Goal: Information Seeking & Learning: Learn about a topic

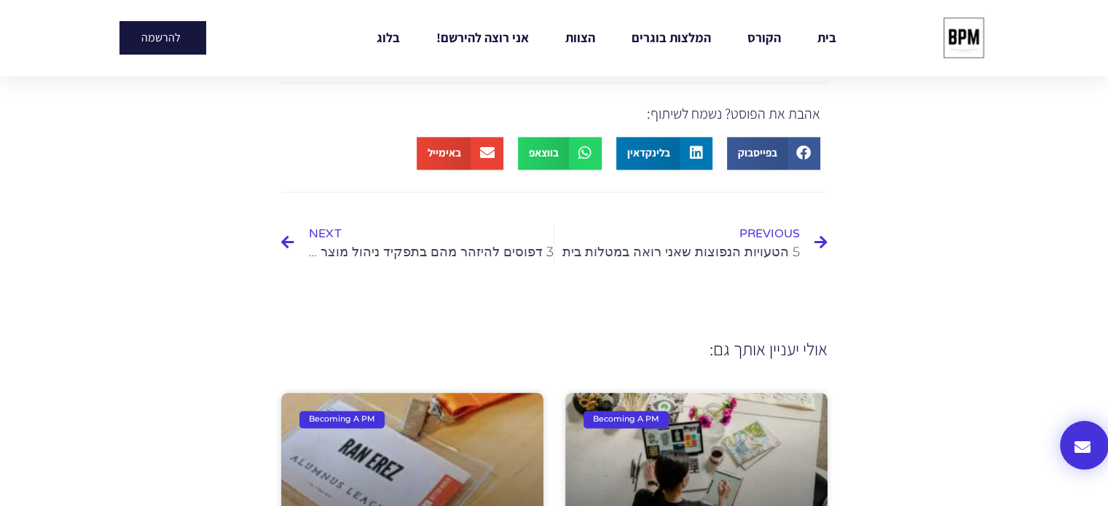
scroll to position [2138, 0]
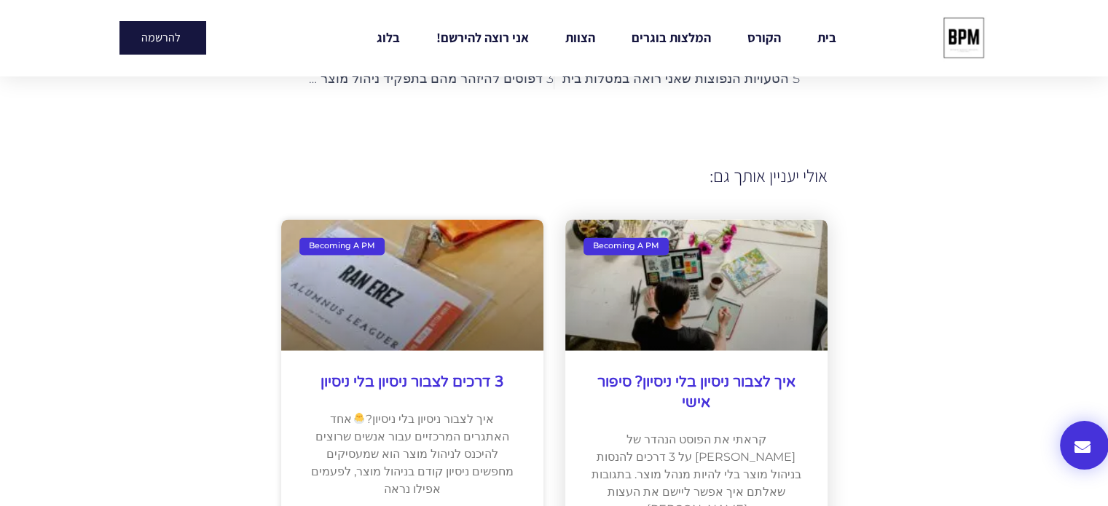
click at [779, 273] on link at bounding box center [696, 284] width 262 height 131
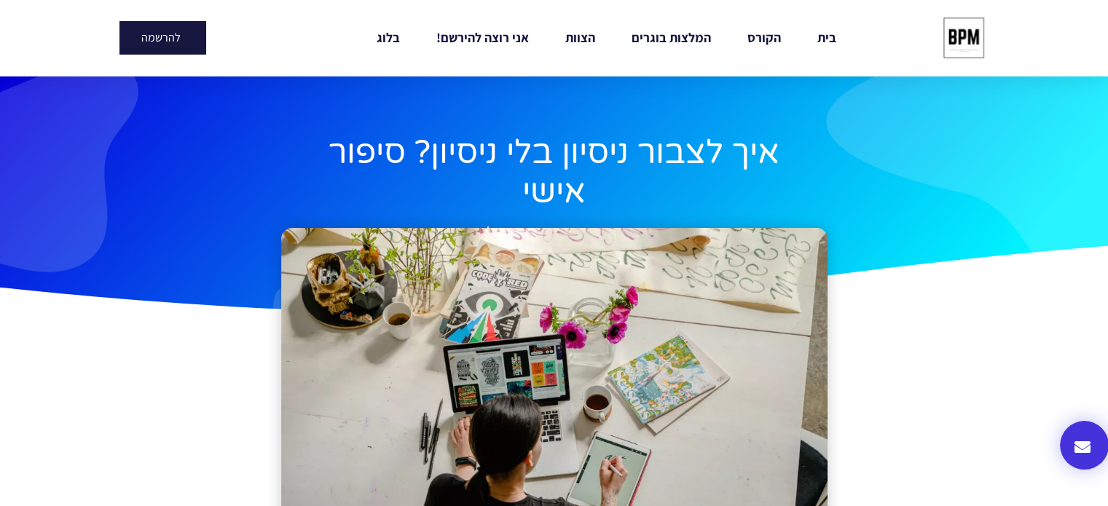
click at [965, 50] on img at bounding box center [964, 38] width 54 height 54
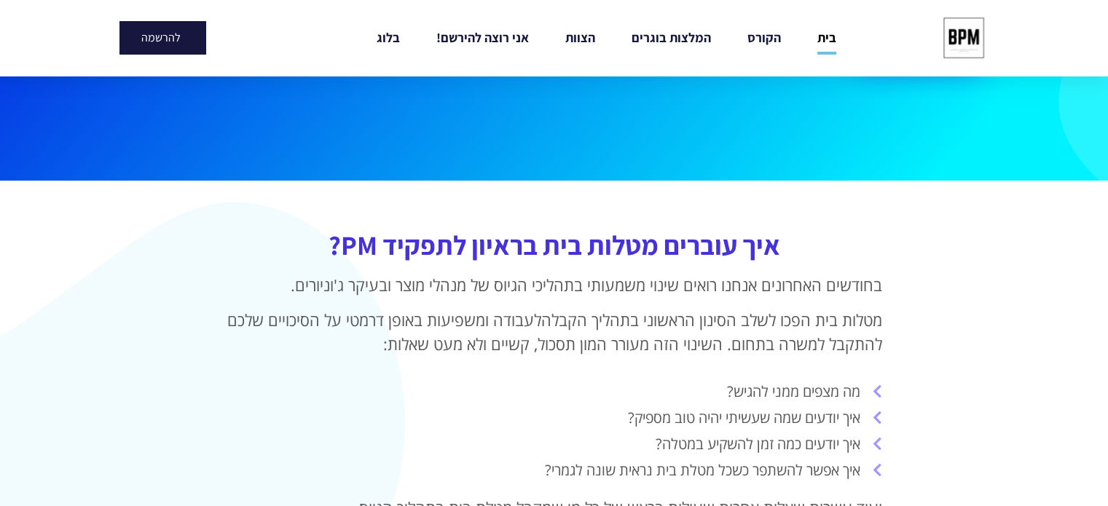
scroll to position [583, 0]
